Goal: Obtain resource: Download file/media

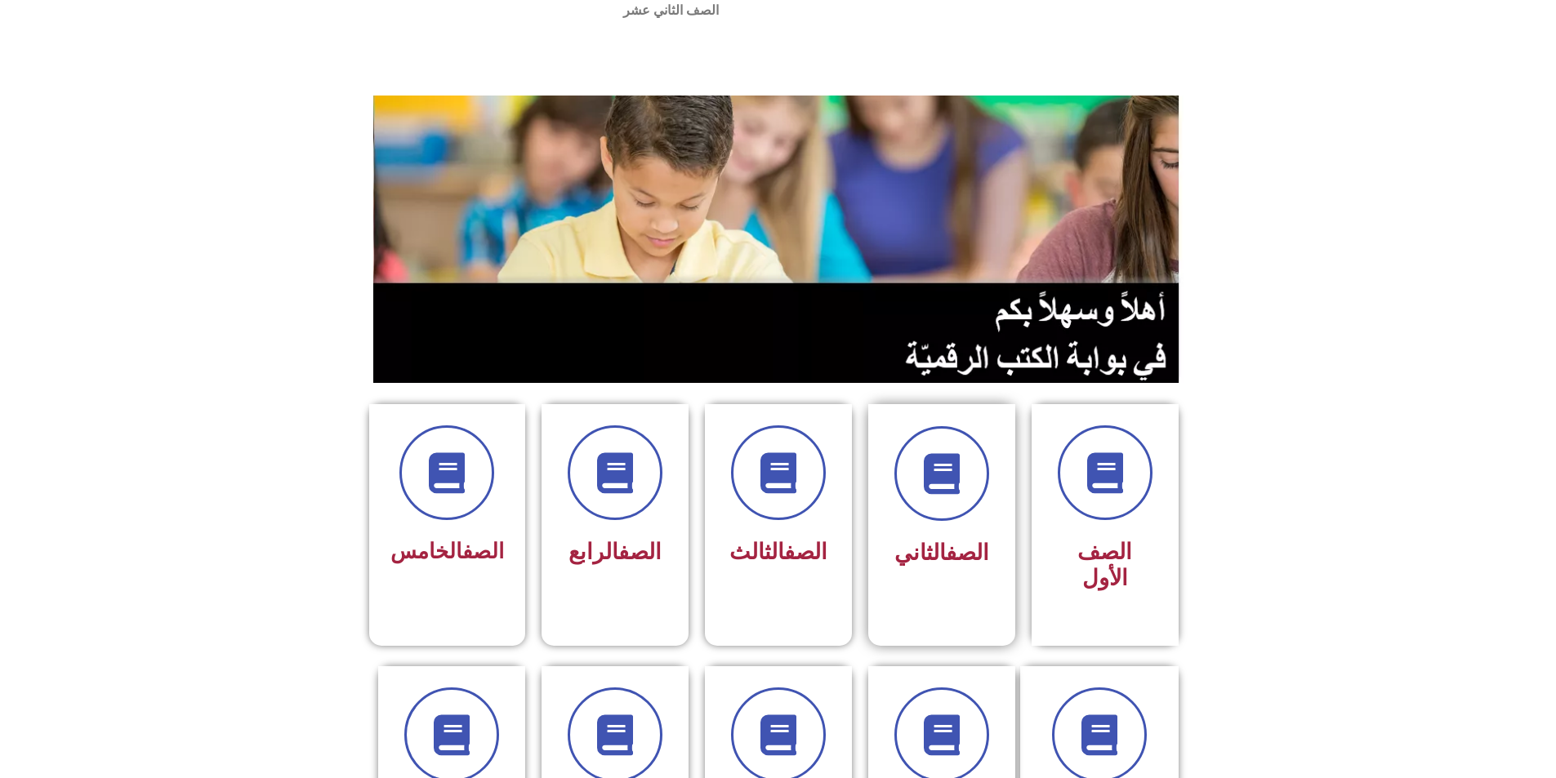
scroll to position [163, 0]
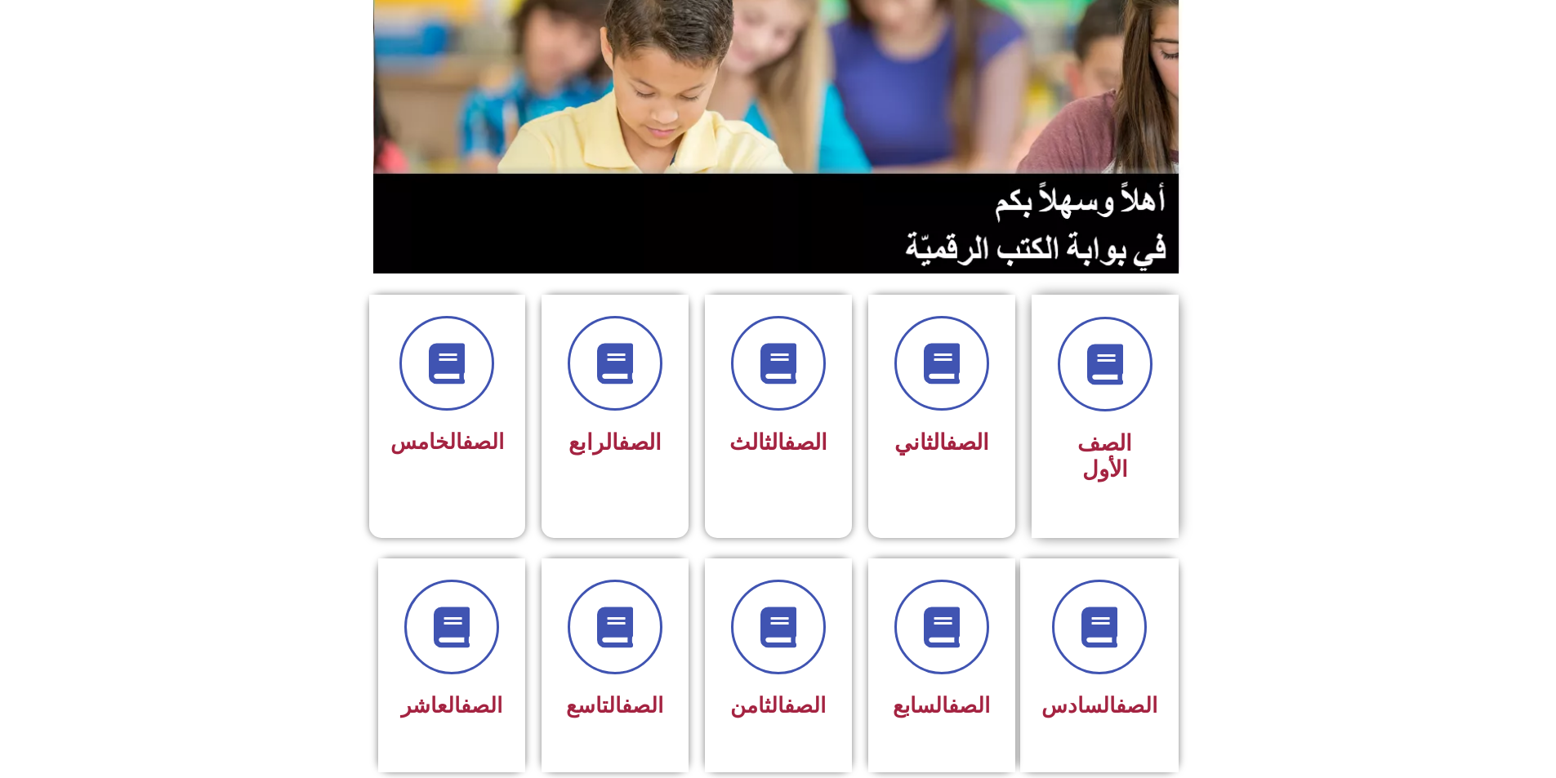
click at [1148, 430] on h3 "الصف الأول" at bounding box center [1105, 456] width 103 height 53
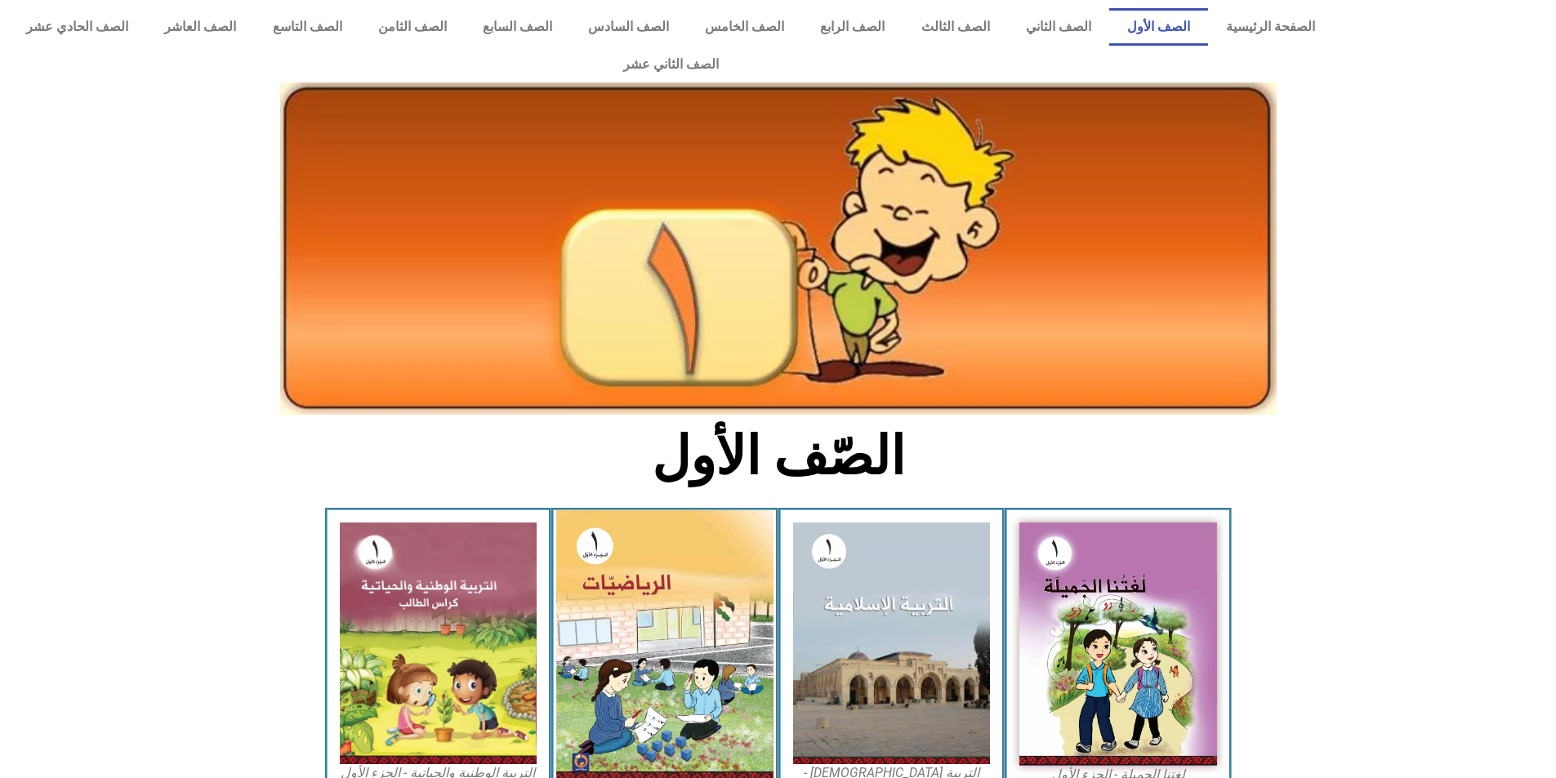
click at [679, 632] on img at bounding box center [664, 647] width 217 height 272
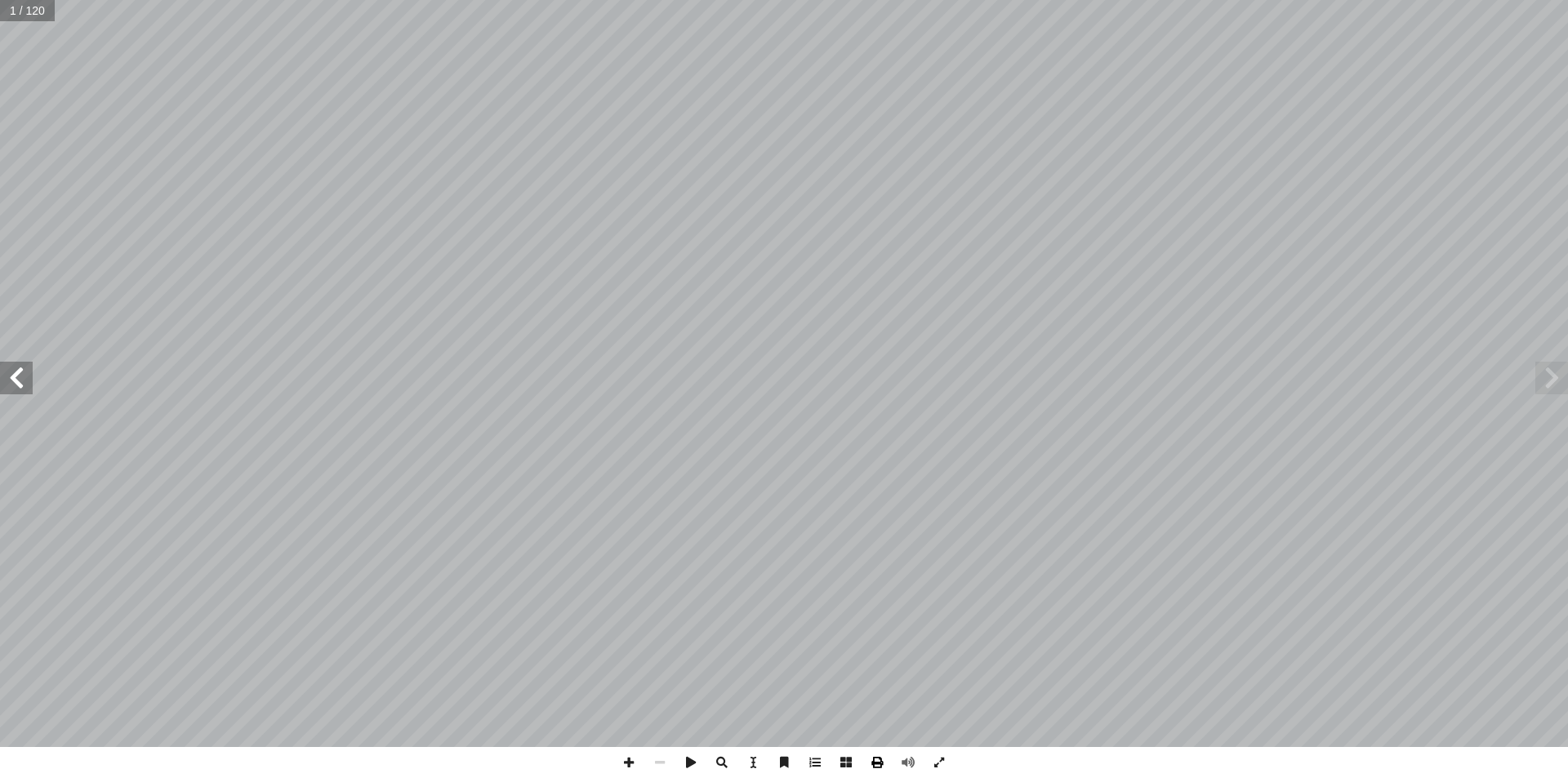
click at [884, 765] on span at bounding box center [877, 762] width 31 height 31
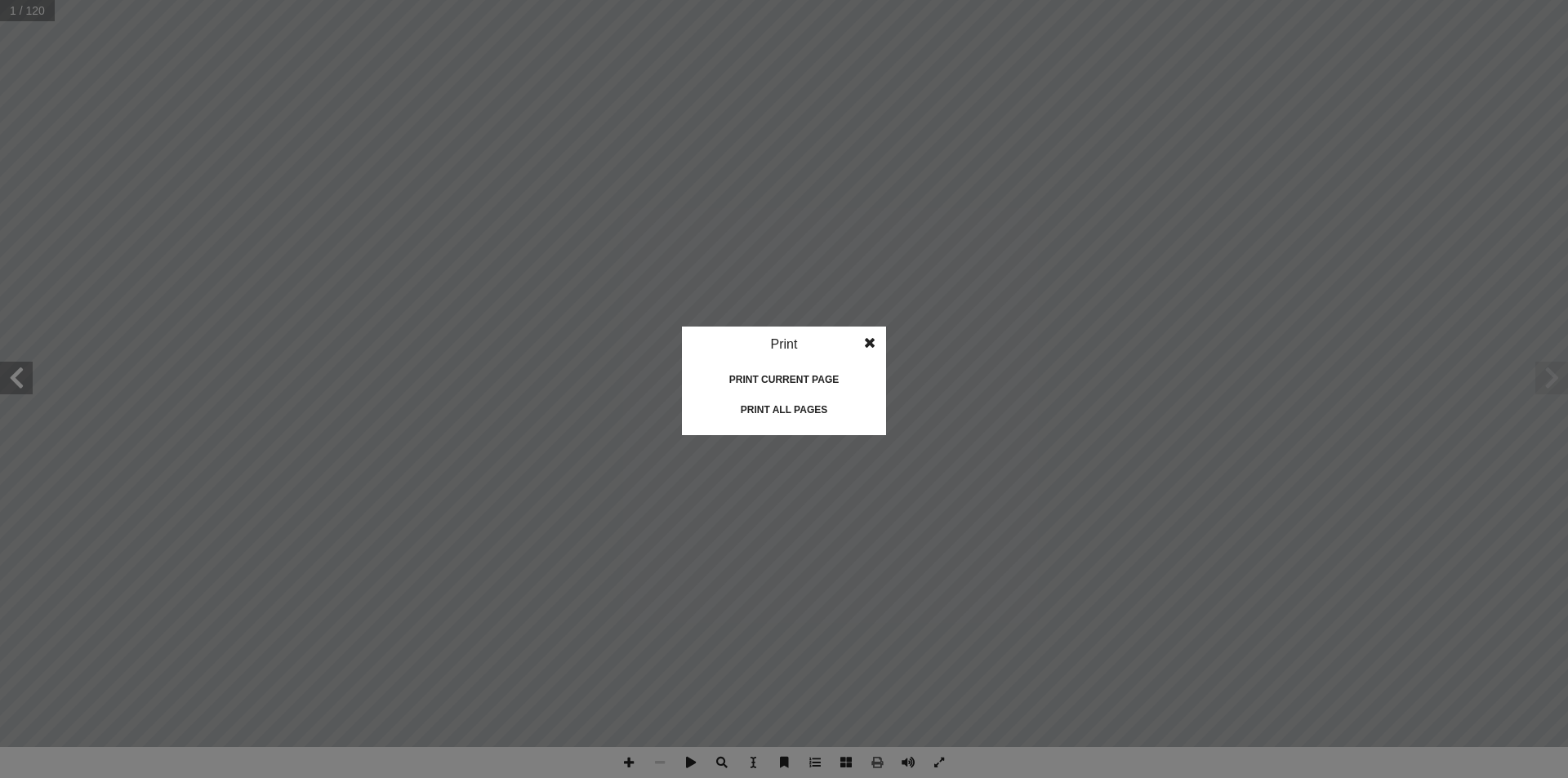
click at [762, 411] on div "Print all pages" at bounding box center [783, 410] width 163 height 26
